Goal: Information Seeking & Learning: Find specific fact

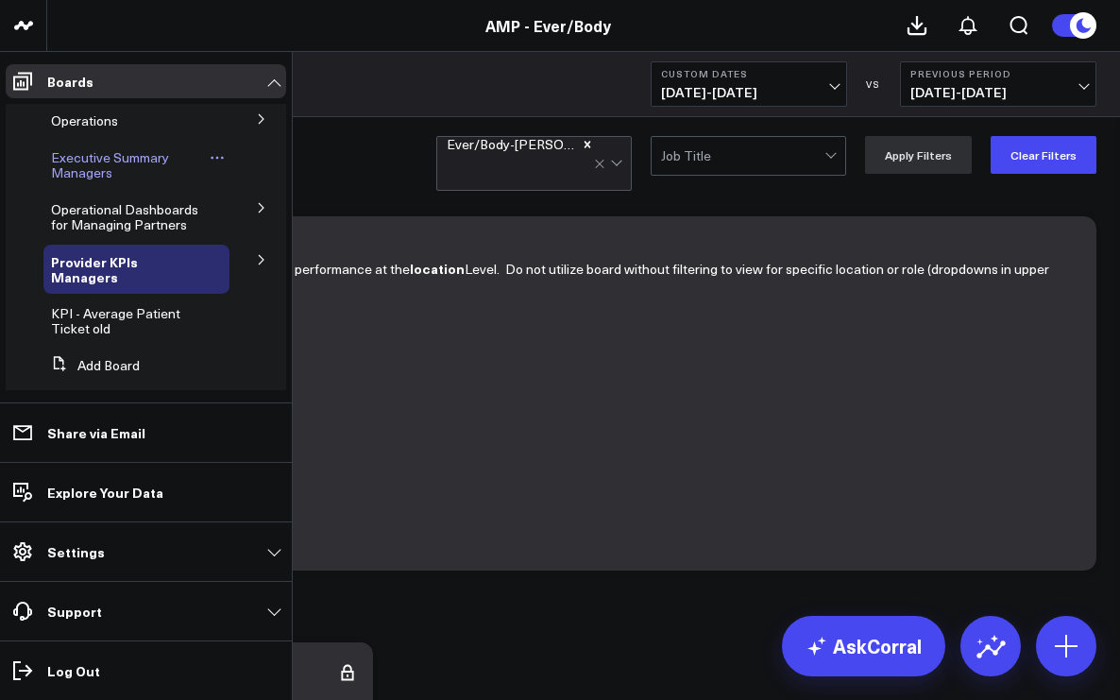
click at [82, 161] on span "Executive Summary Managers" at bounding box center [110, 164] width 118 height 33
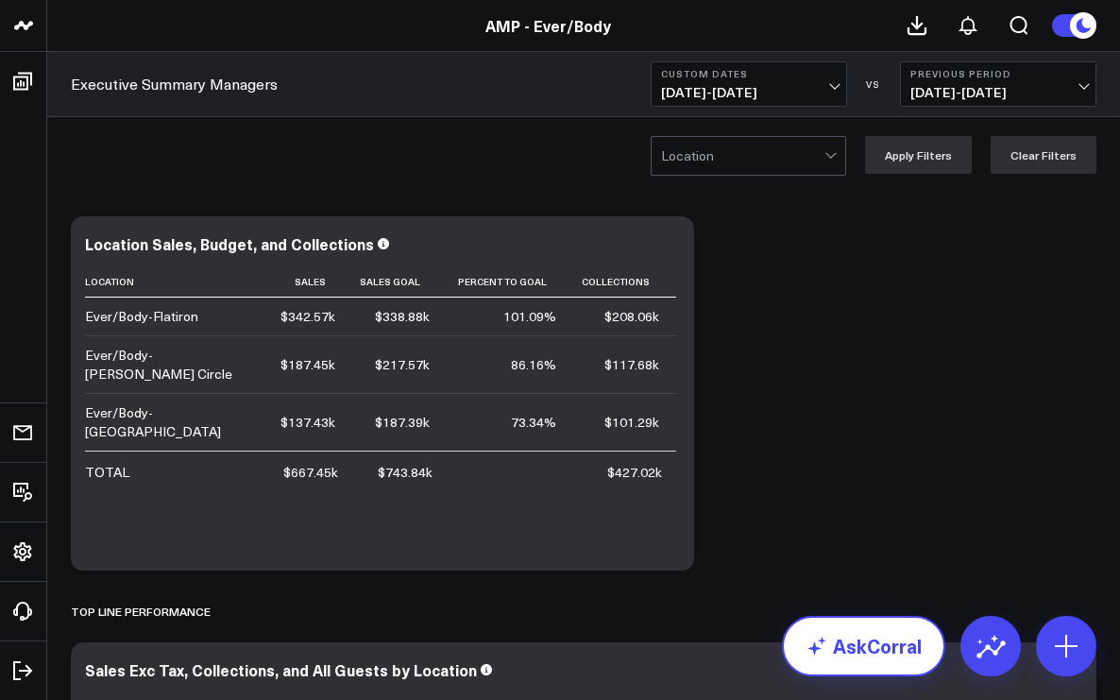
click at [839, 648] on link "AskCorral" at bounding box center [863, 646] width 163 height 60
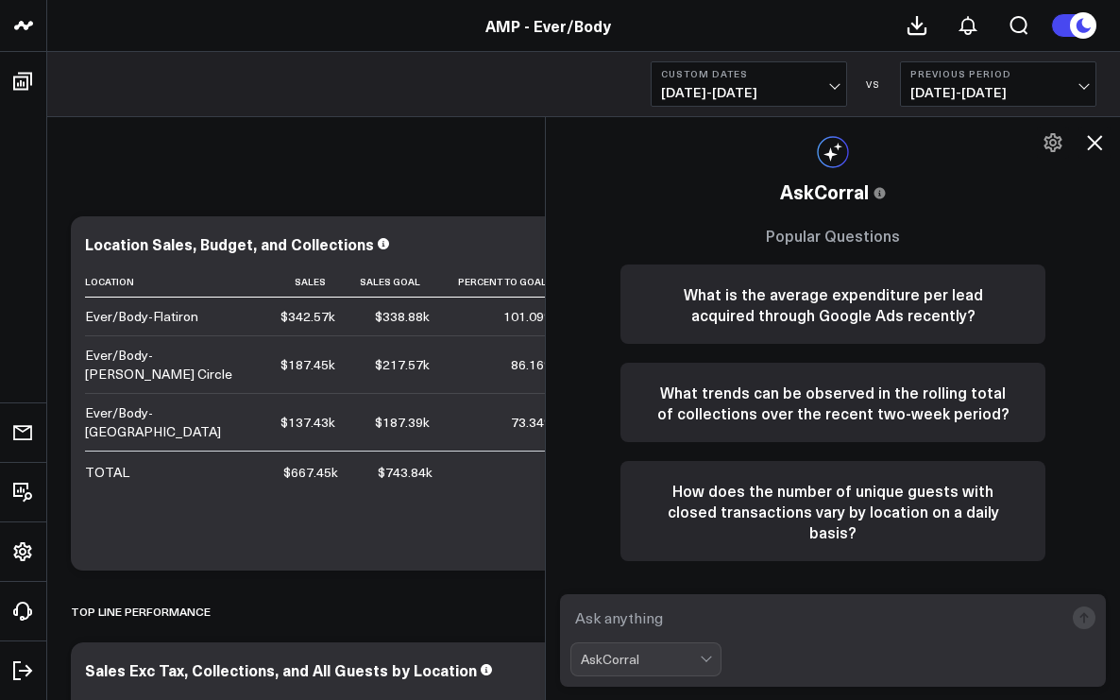
click at [638, 622] on textarea at bounding box center [816, 617] width 493 height 34
click at [430, 615] on div "Top line Performance" at bounding box center [583, 610] width 1025 height 43
click at [698, 616] on textarea "logan circle" at bounding box center [816, 617] width 493 height 34
type textarea "logan circle appointment count for"
click at [831, 91] on span "[DATE] - [DATE]" at bounding box center [749, 92] width 176 height 15
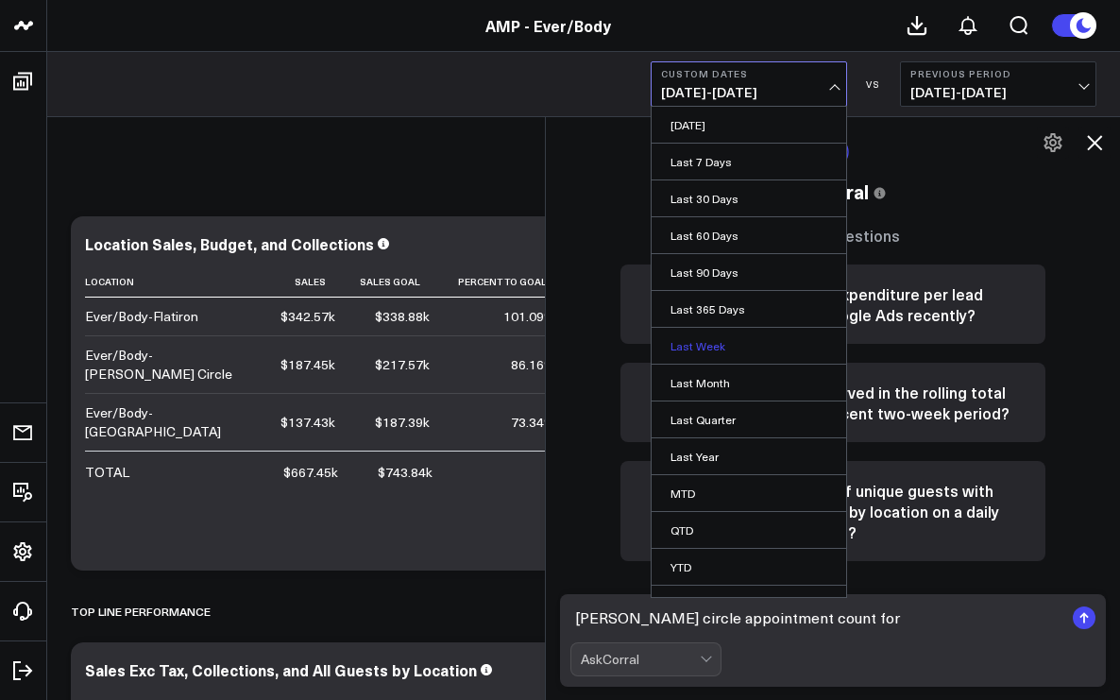
scroll to position [25, 0]
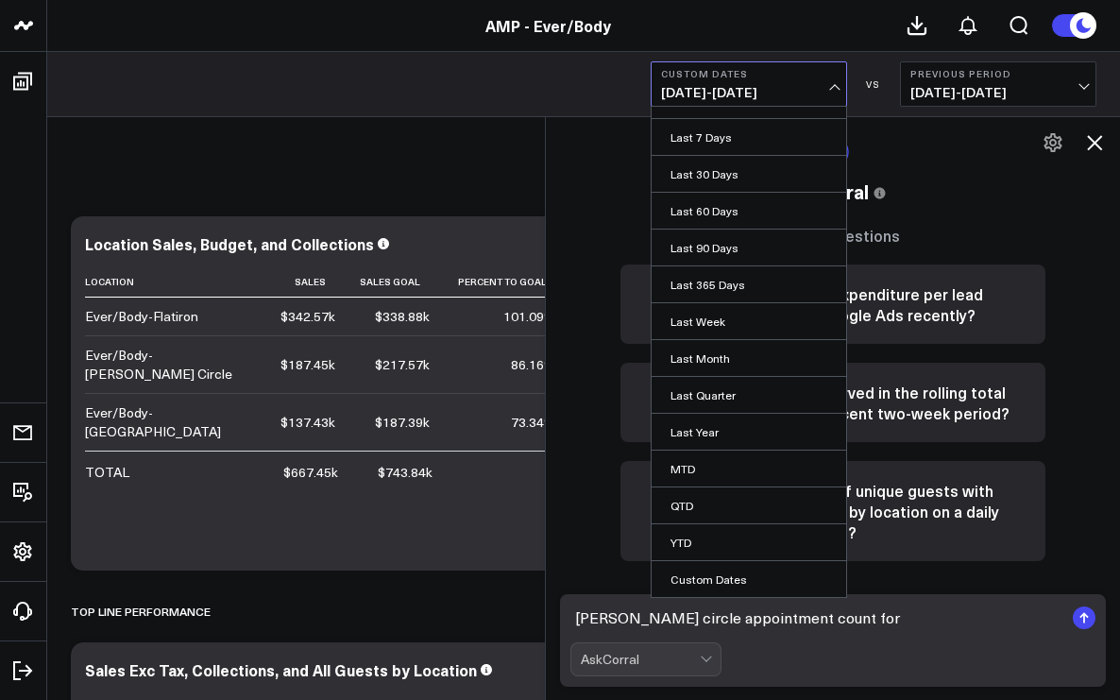
click at [717, 575] on link "Custom Dates" at bounding box center [748, 579] width 194 height 36
select select "8"
select select "2025"
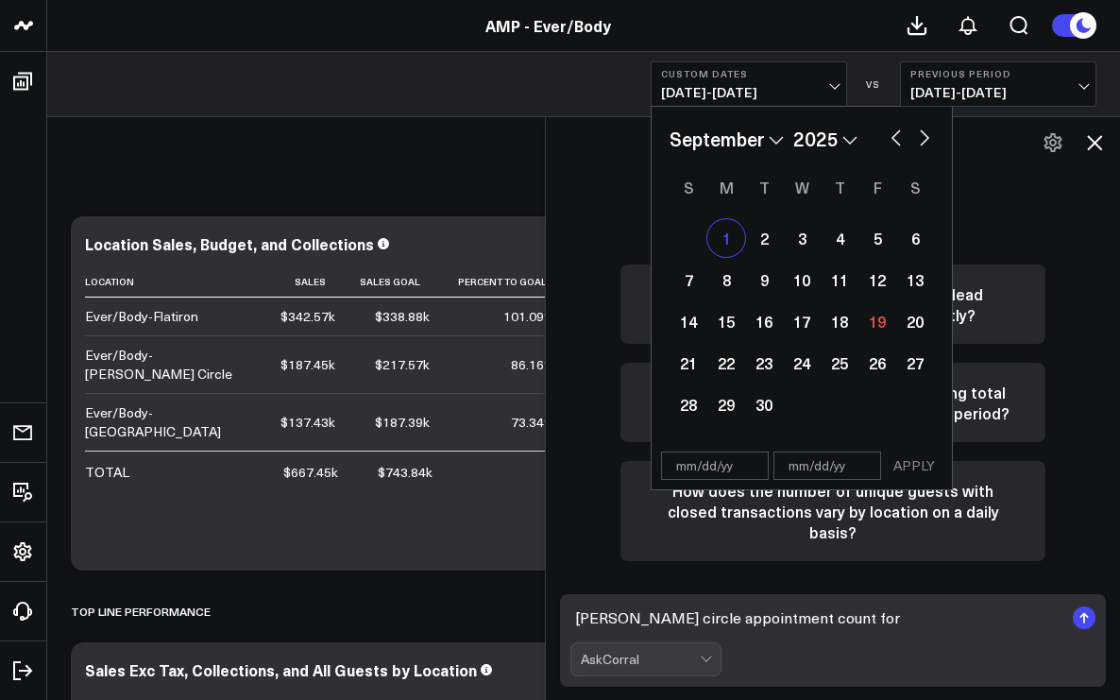
click at [733, 234] on div "1" at bounding box center [726, 238] width 38 height 38
type input "[DATE]"
select select "8"
select select "2025"
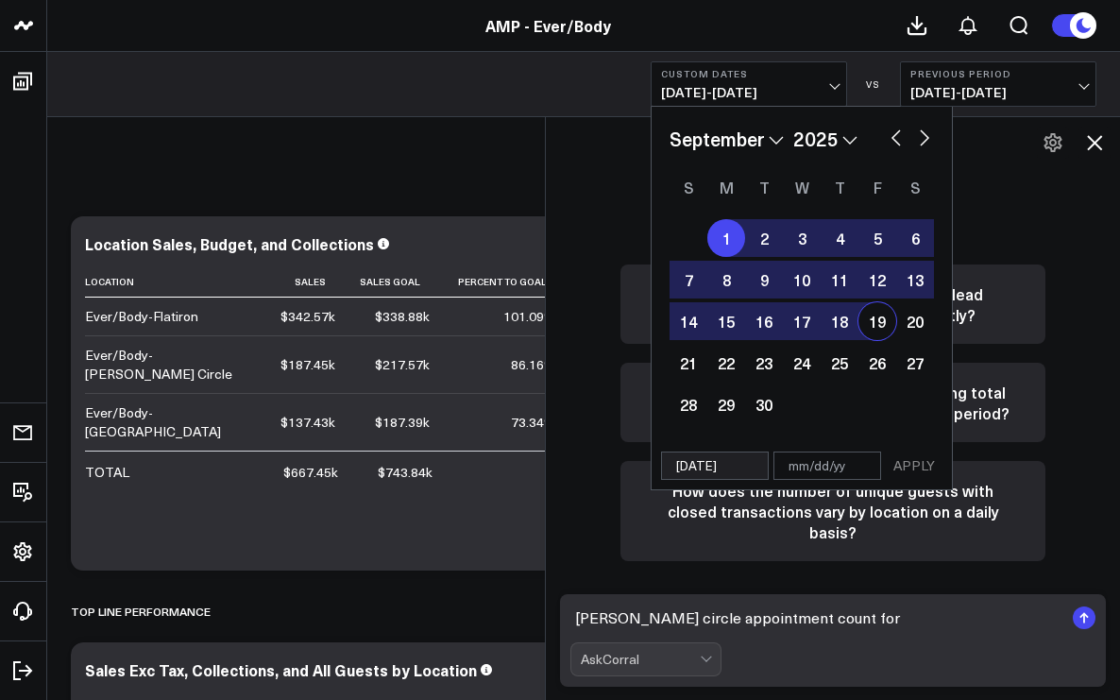
click at [878, 323] on div "19" at bounding box center [877, 321] width 38 height 38
type input "[DATE]"
select select "8"
select select "2025"
click at [900, 464] on button "APPLY" at bounding box center [914, 465] width 57 height 28
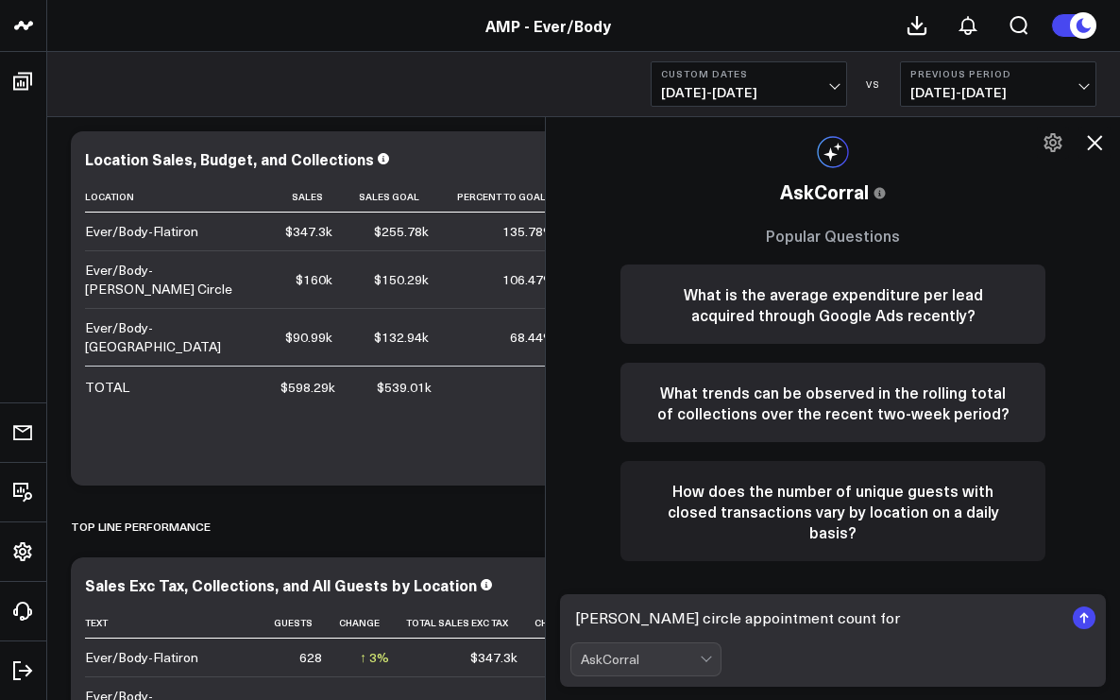
scroll to position [93, 0]
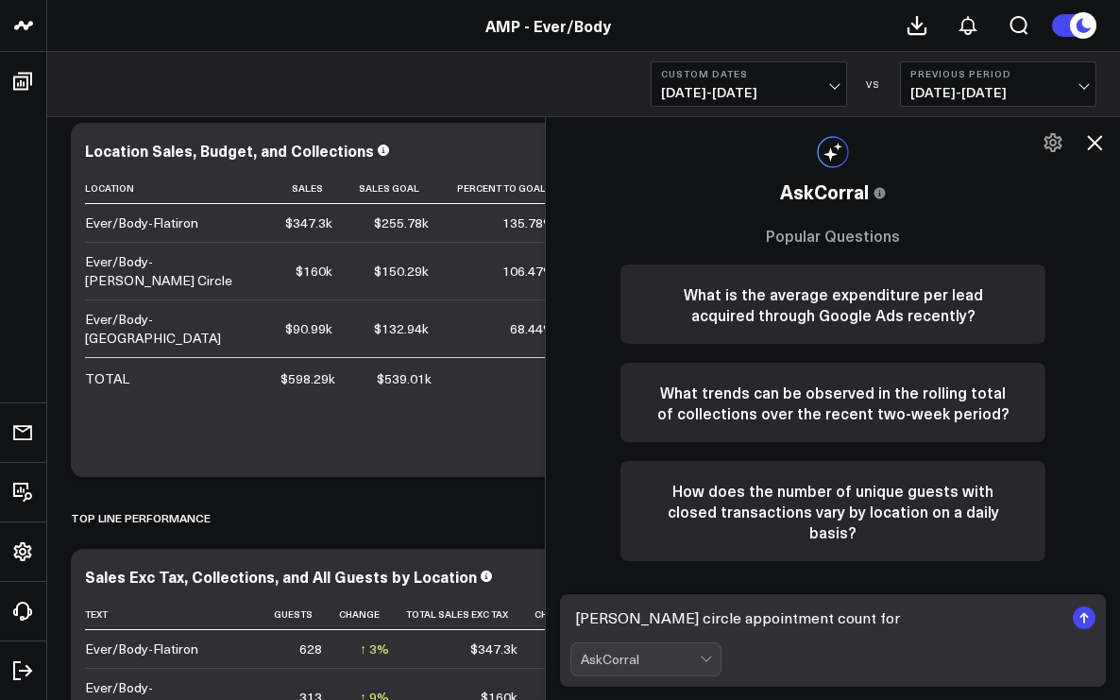
click at [838, 613] on textarea "logan circle appointment count for" at bounding box center [816, 617] width 493 height 34
type textarea "logan circle appointment count"
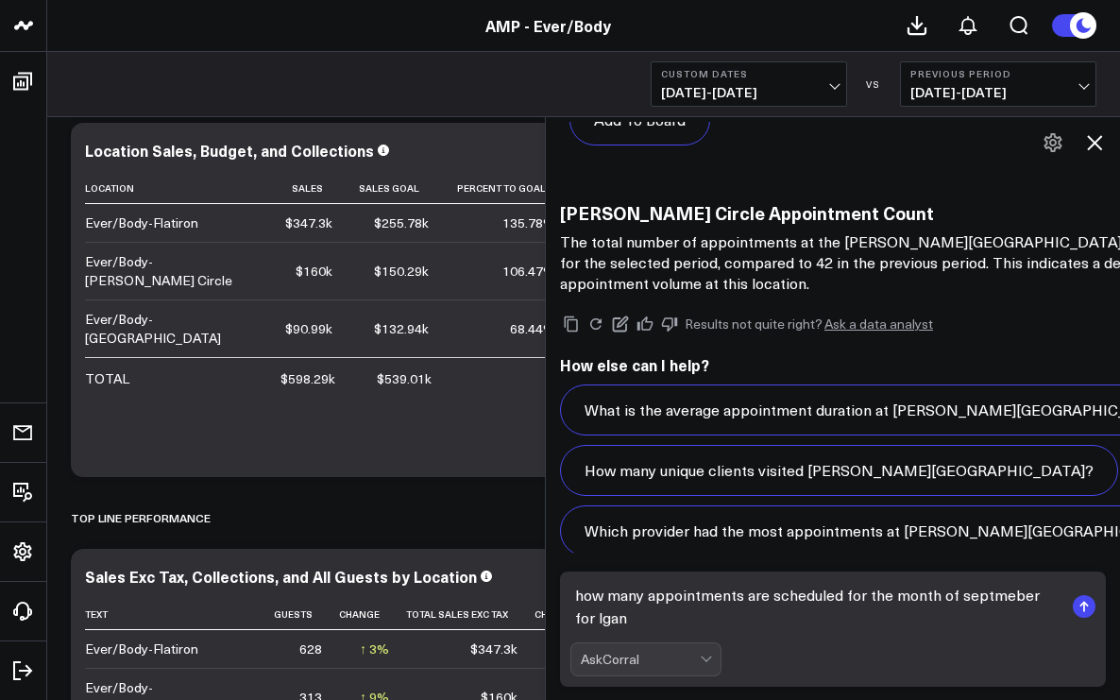
scroll to position [2468, 0]
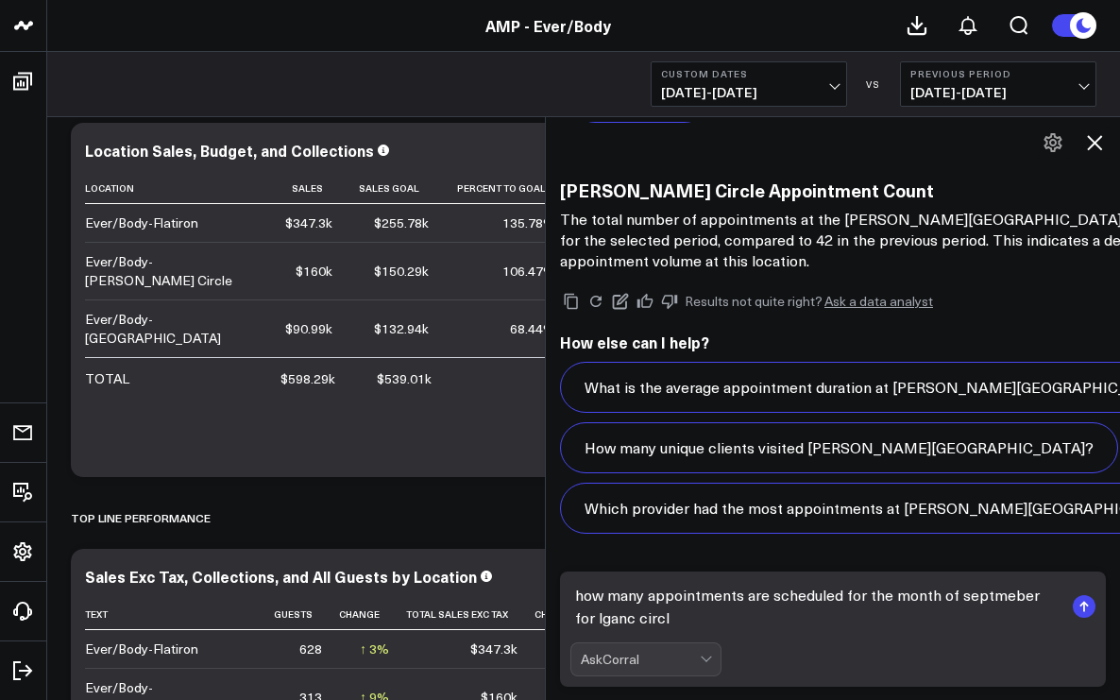
type textarea "how many appointments are scheduled for the month of septmeber for lganc circle"
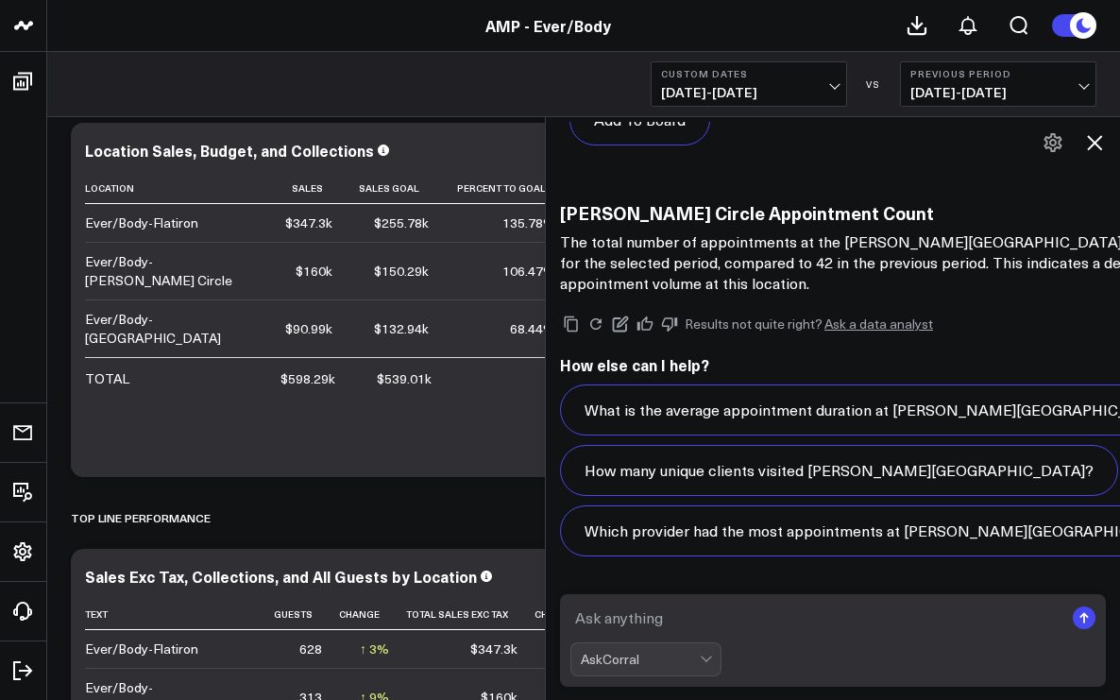
scroll to position [2319, 0]
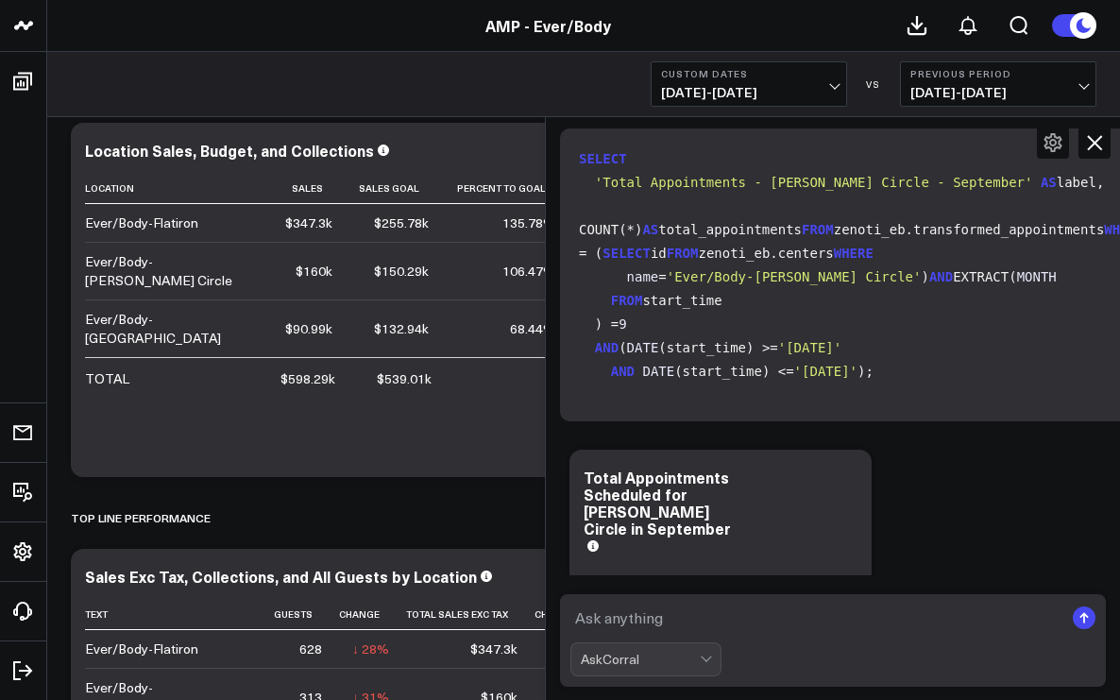
scroll to position [4681, 0]
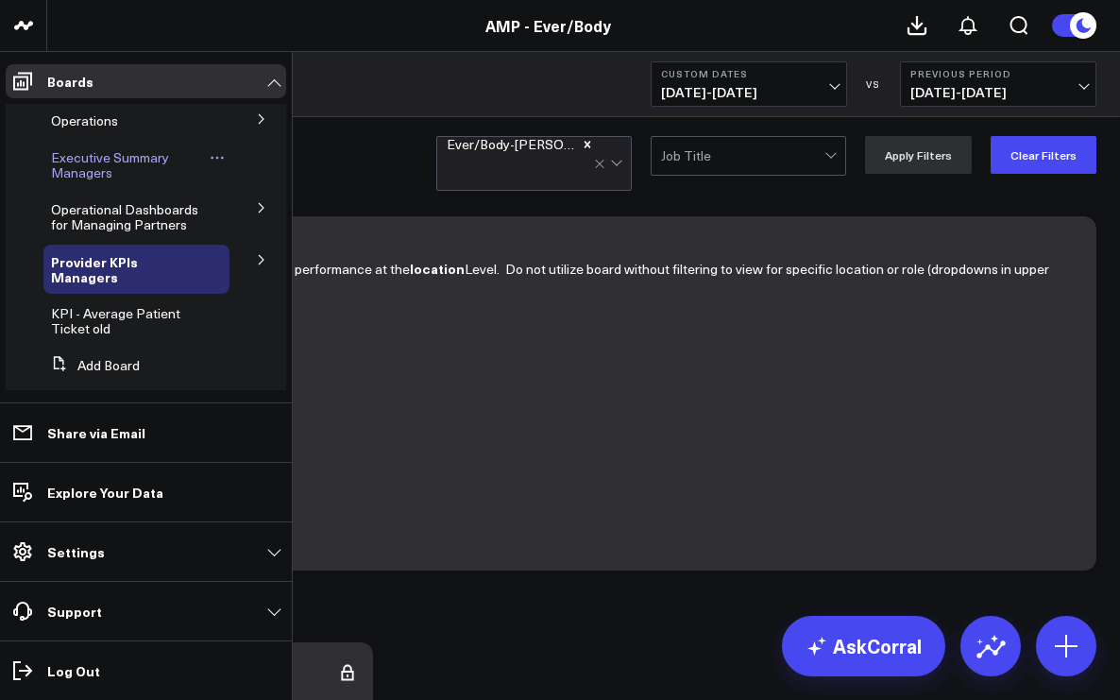
click at [63, 173] on span "Executive Summary Managers" at bounding box center [110, 164] width 118 height 33
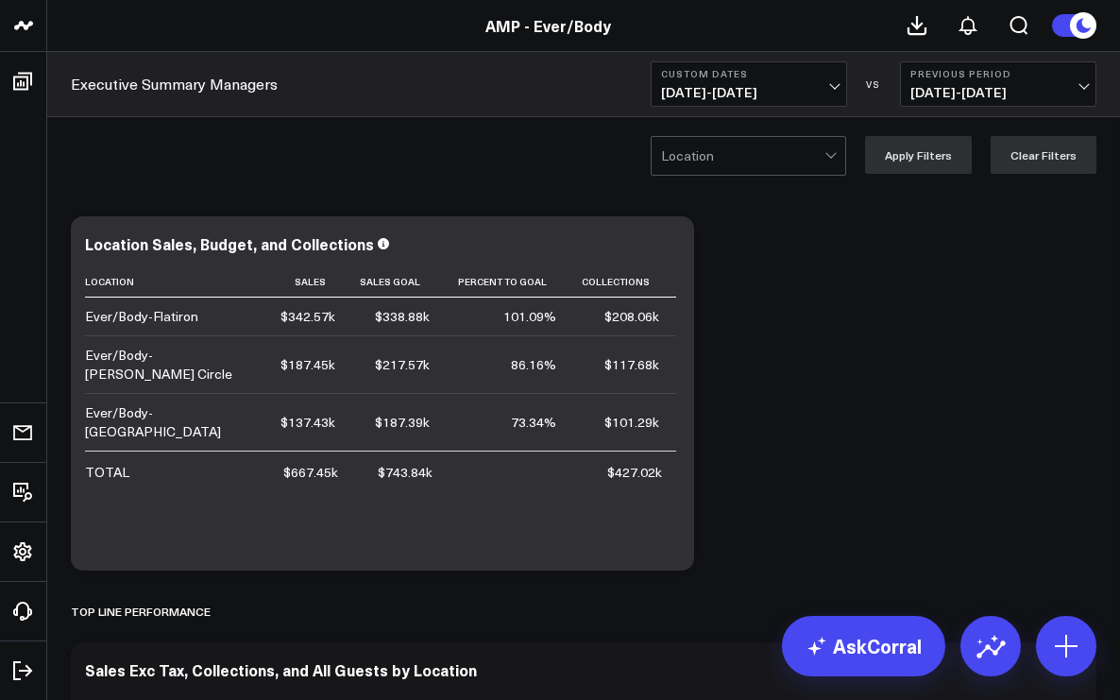
click at [835, 89] on span "[DATE] - [DATE]" at bounding box center [749, 92] width 176 height 15
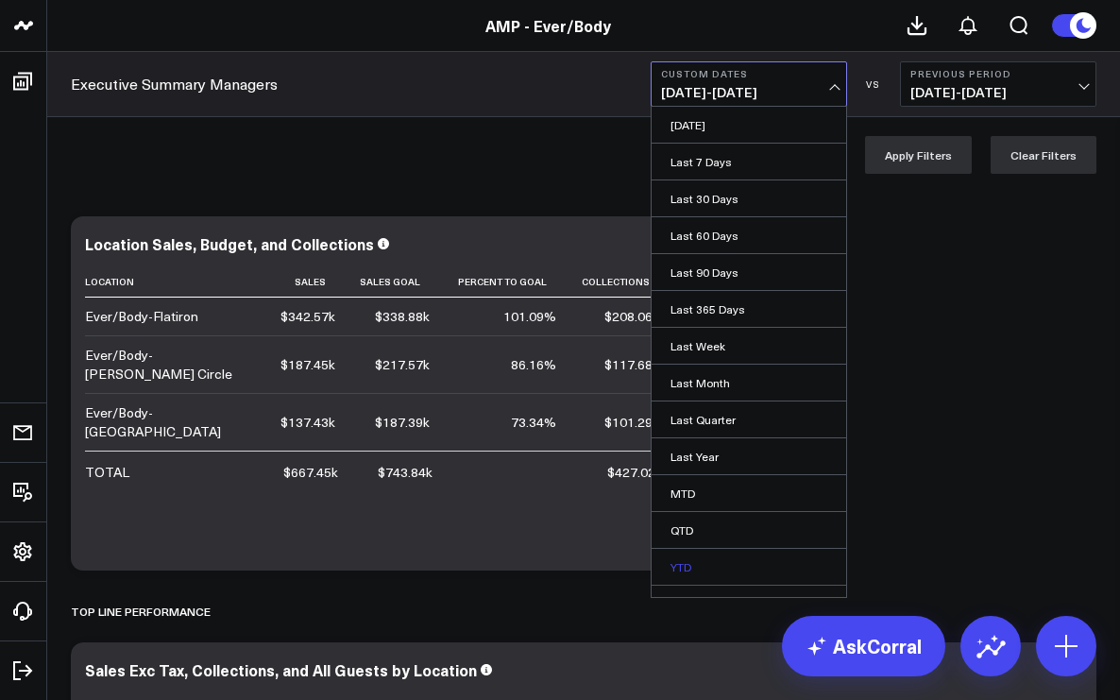
scroll to position [25, 0]
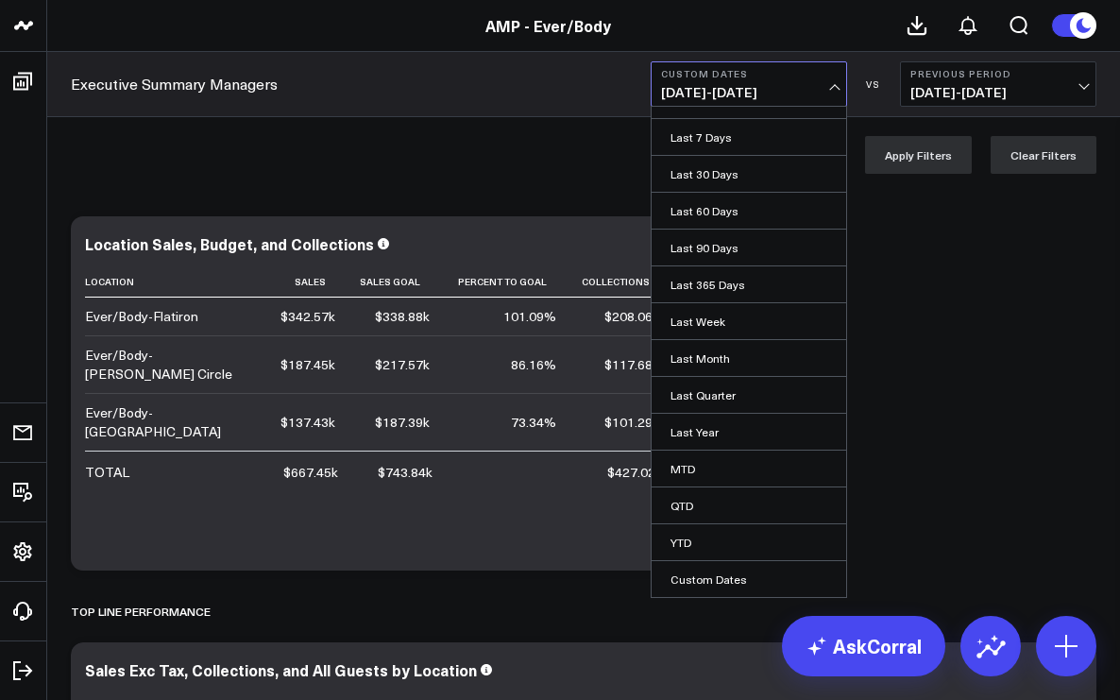
click at [694, 574] on link "Custom Dates" at bounding box center [748, 579] width 194 height 36
select select "8"
select select "2025"
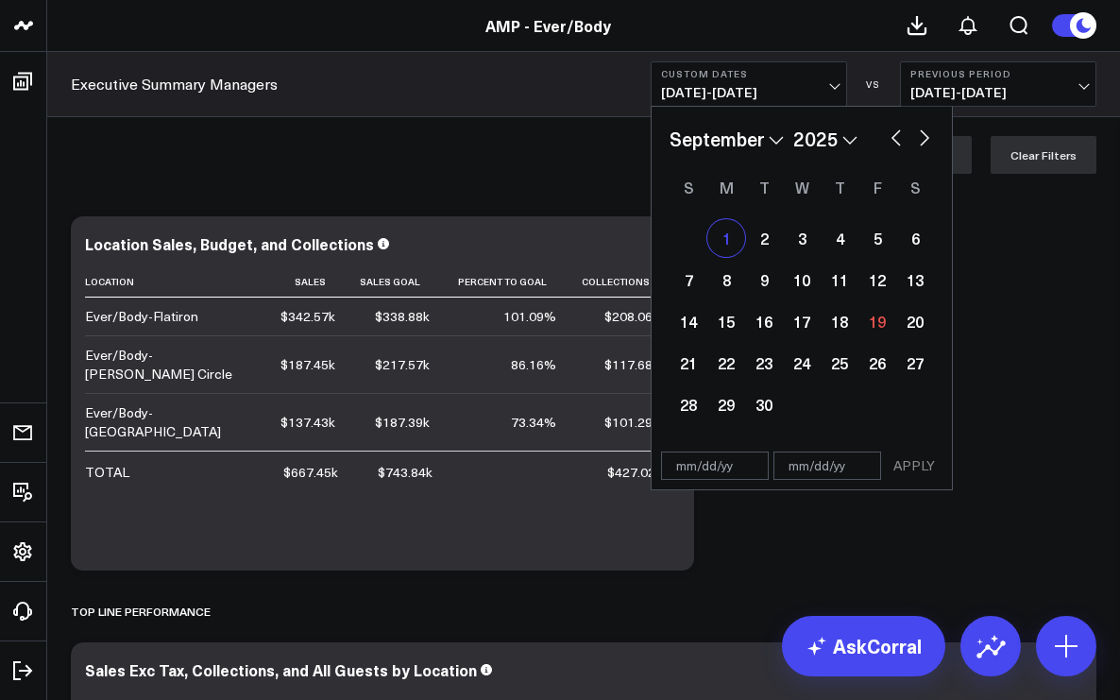
click at [729, 240] on div "1" at bounding box center [726, 238] width 38 height 38
type input "[DATE]"
select select "8"
select select "2025"
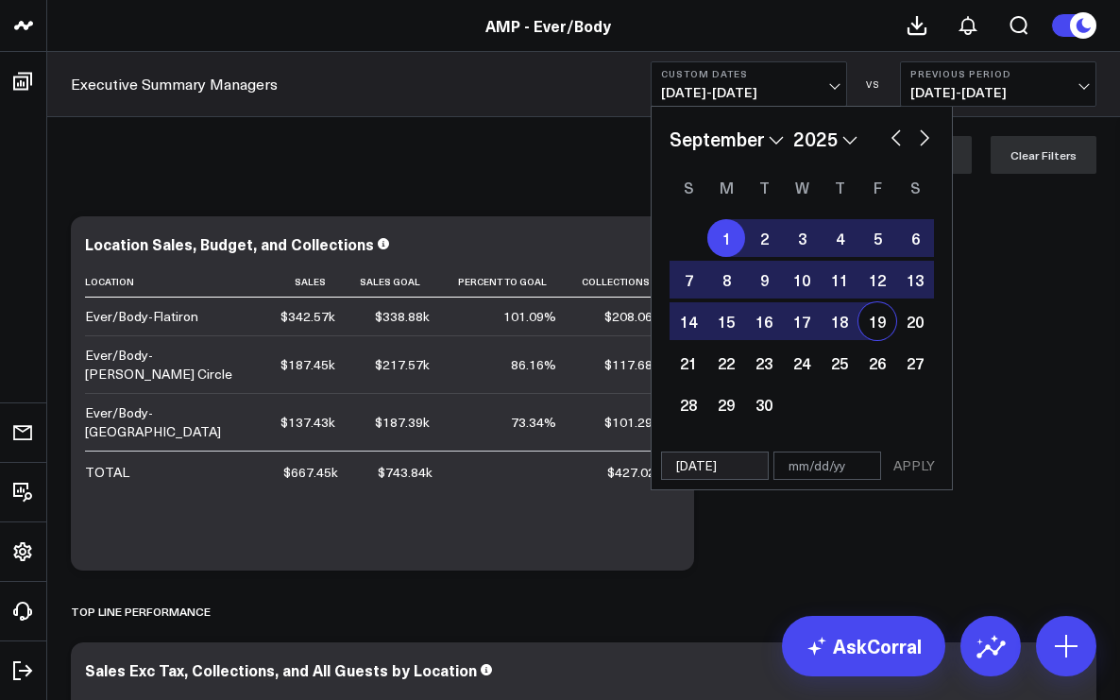
click at [875, 331] on div "19" at bounding box center [877, 321] width 38 height 38
type input "[DATE]"
select select "8"
select select "2025"
click at [916, 463] on button "APPLY" at bounding box center [914, 465] width 57 height 28
